Goal: Find specific page/section: Find specific page/section

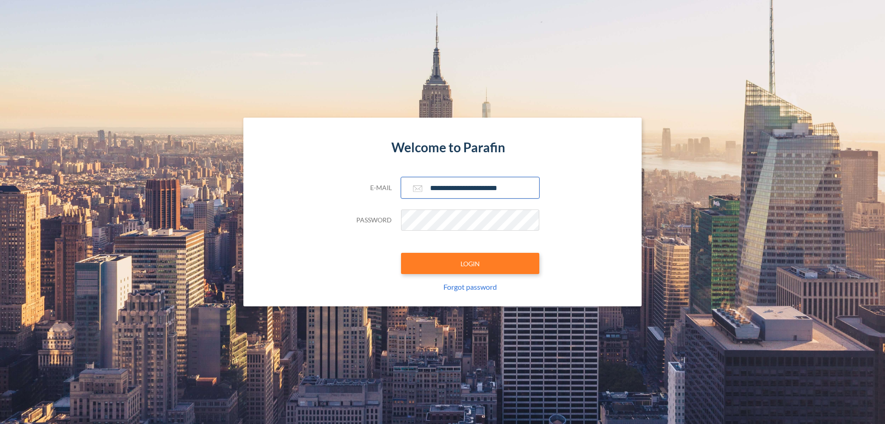
type input "**********"
click at [470, 263] on button "LOGIN" at bounding box center [470, 263] width 138 height 21
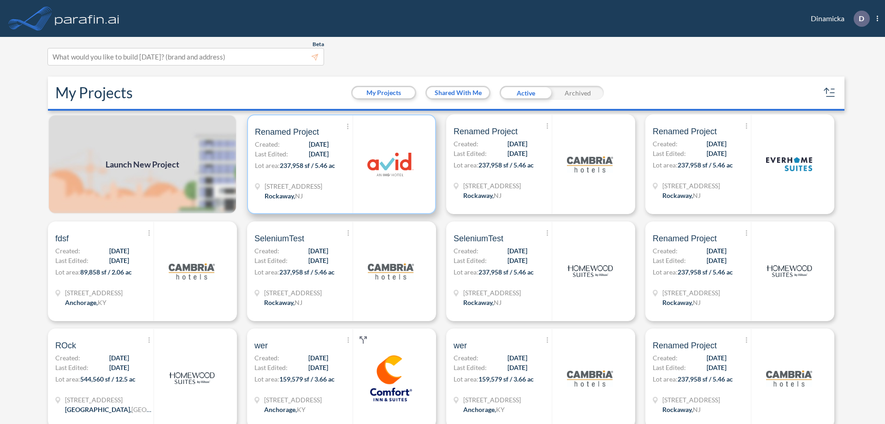
scroll to position [2, 0]
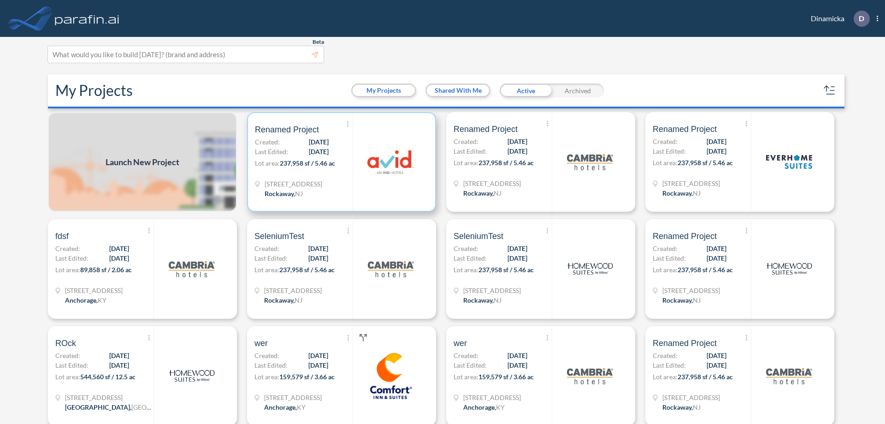
click at [340, 162] on p "Lot area: 237,958 sf / 5.46 ac" at bounding box center [304, 164] width 98 height 13
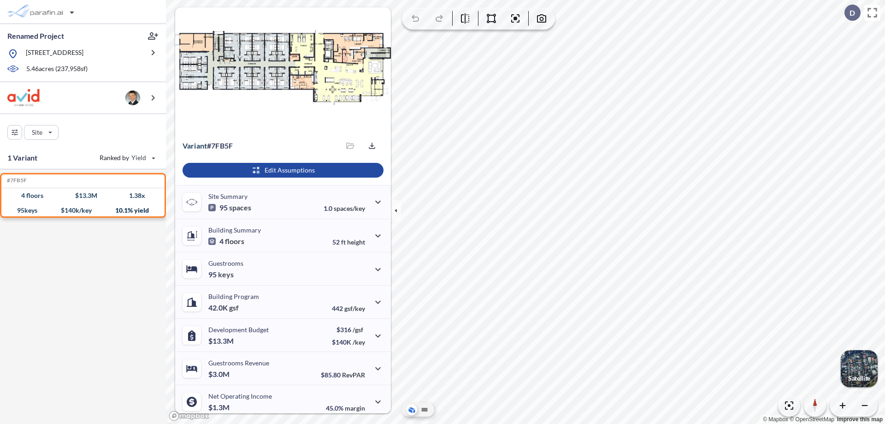
scroll to position [38, 0]
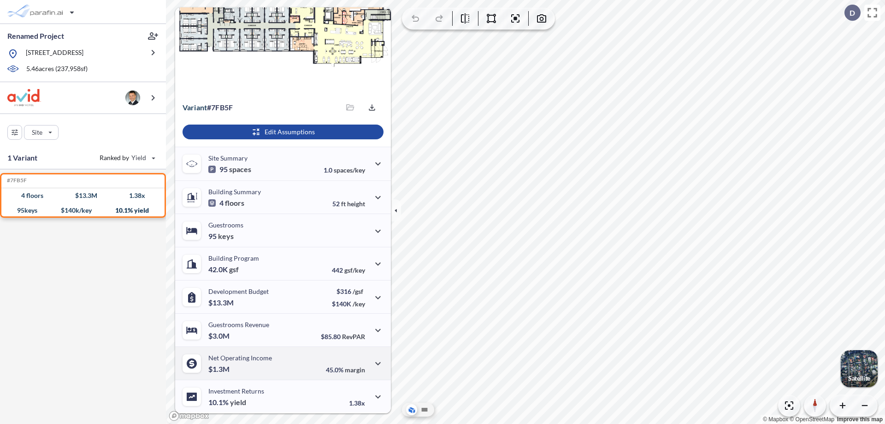
click at [282, 363] on div "Net Operating Income $1.3M 45.0% margin" at bounding box center [283, 362] width 216 height 33
